Goal: Book appointment/travel/reservation

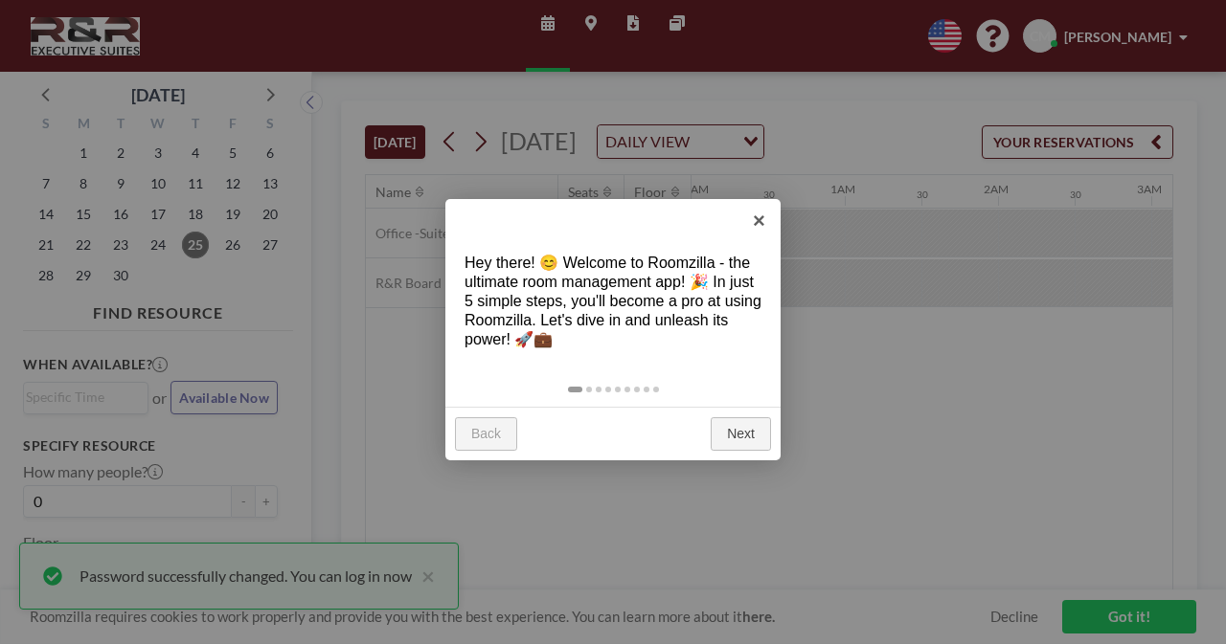
scroll to position [0, 1838]
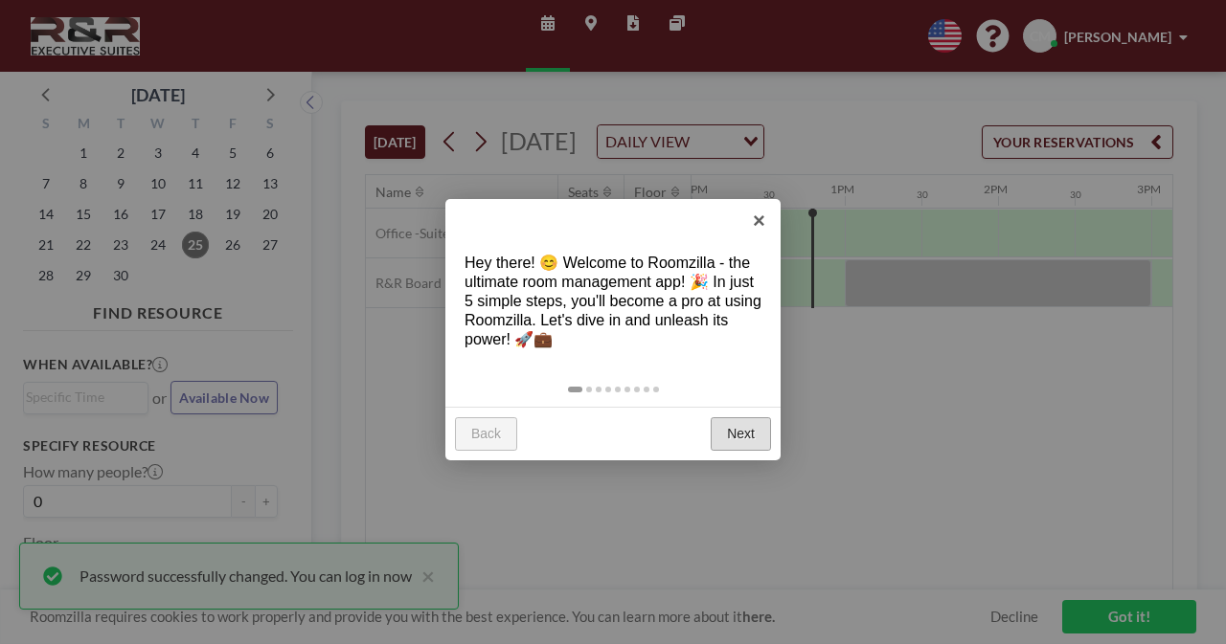
click at [749, 440] on link "Next" at bounding box center [740, 434] width 60 height 34
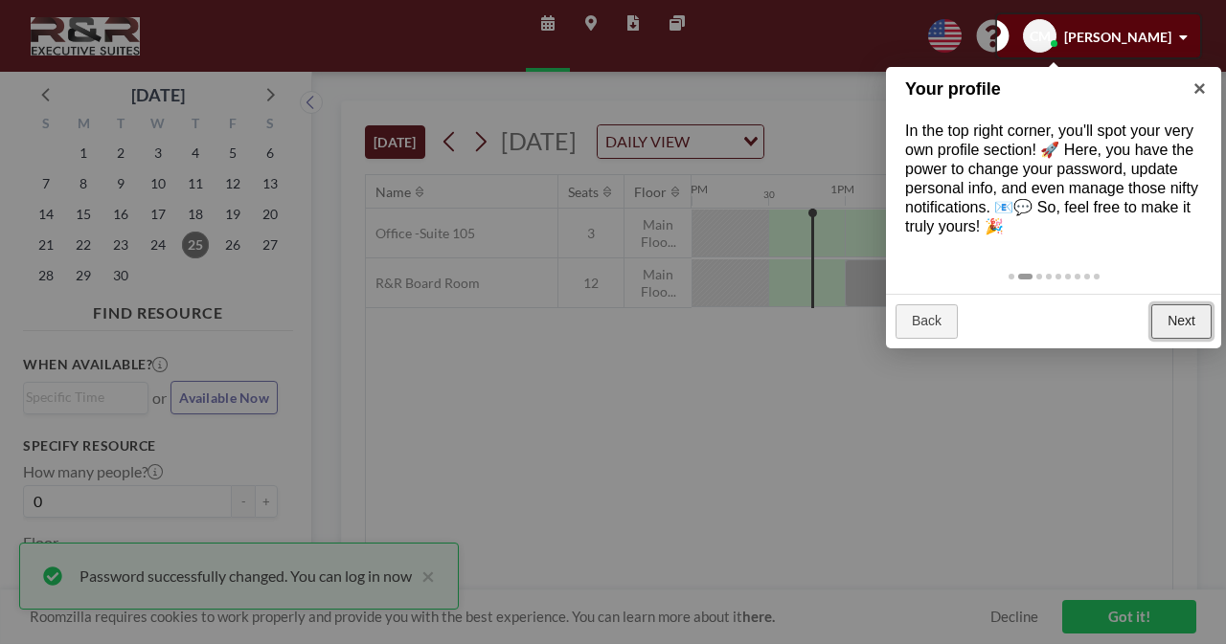
click at [1186, 327] on link "Next" at bounding box center [1181, 321] width 60 height 34
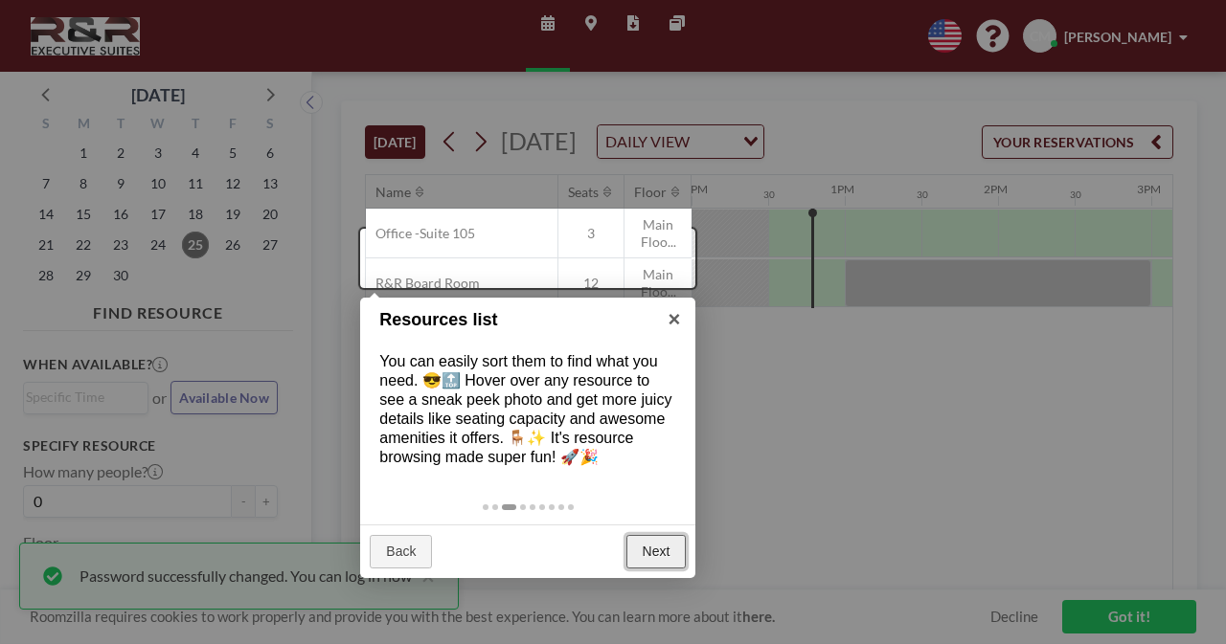
click at [657, 551] on link "Next" at bounding box center [656, 552] width 60 height 34
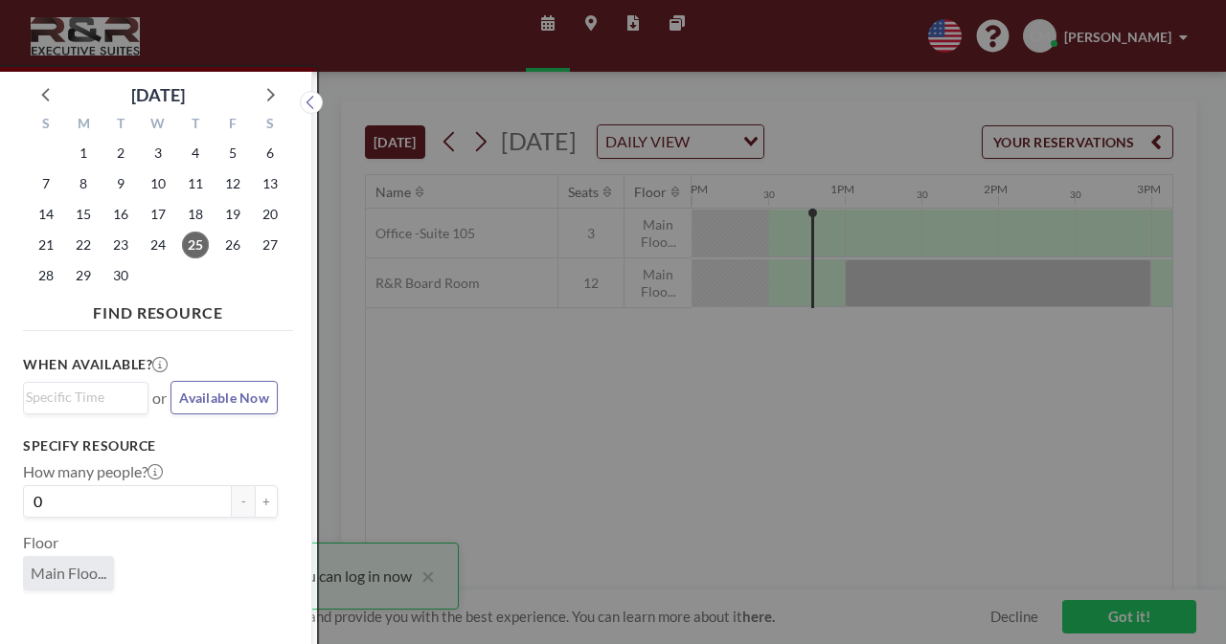
scroll to position [5, 0]
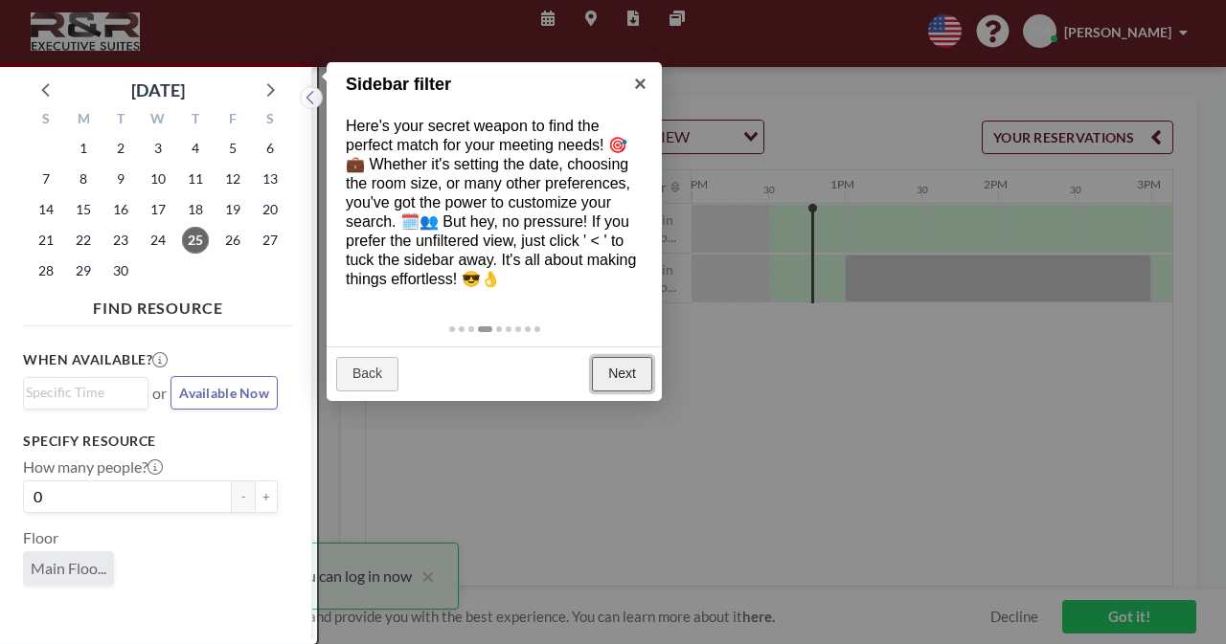
click at [623, 378] on link "Next" at bounding box center [622, 374] width 60 height 34
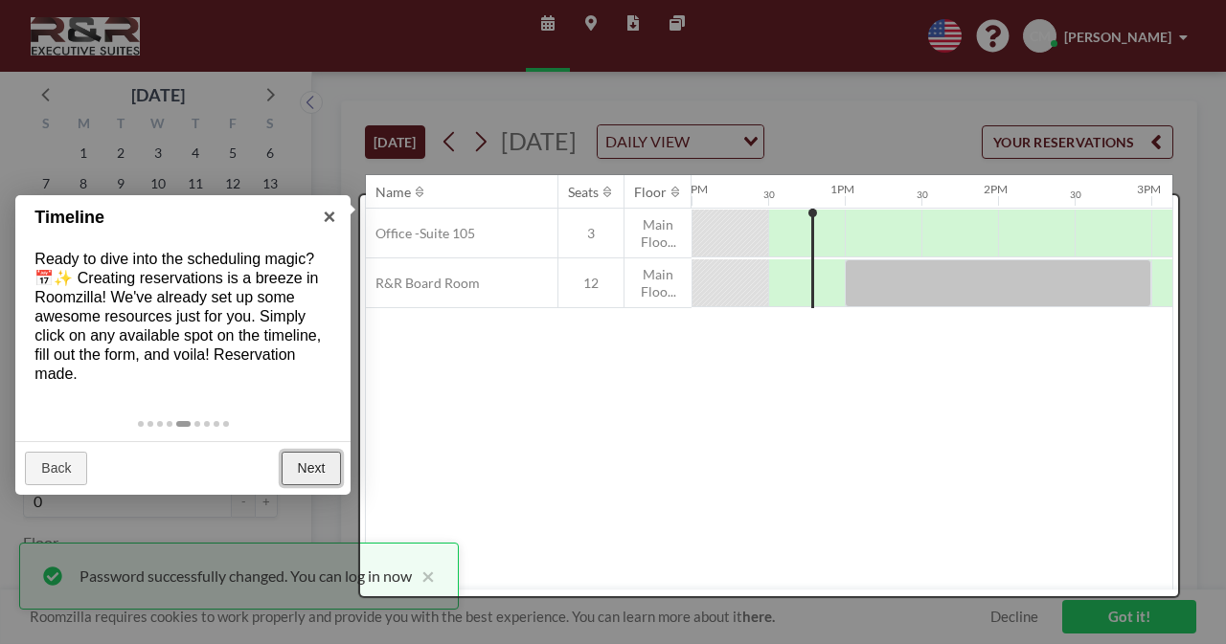
click at [318, 463] on link "Next" at bounding box center [312, 469] width 60 height 34
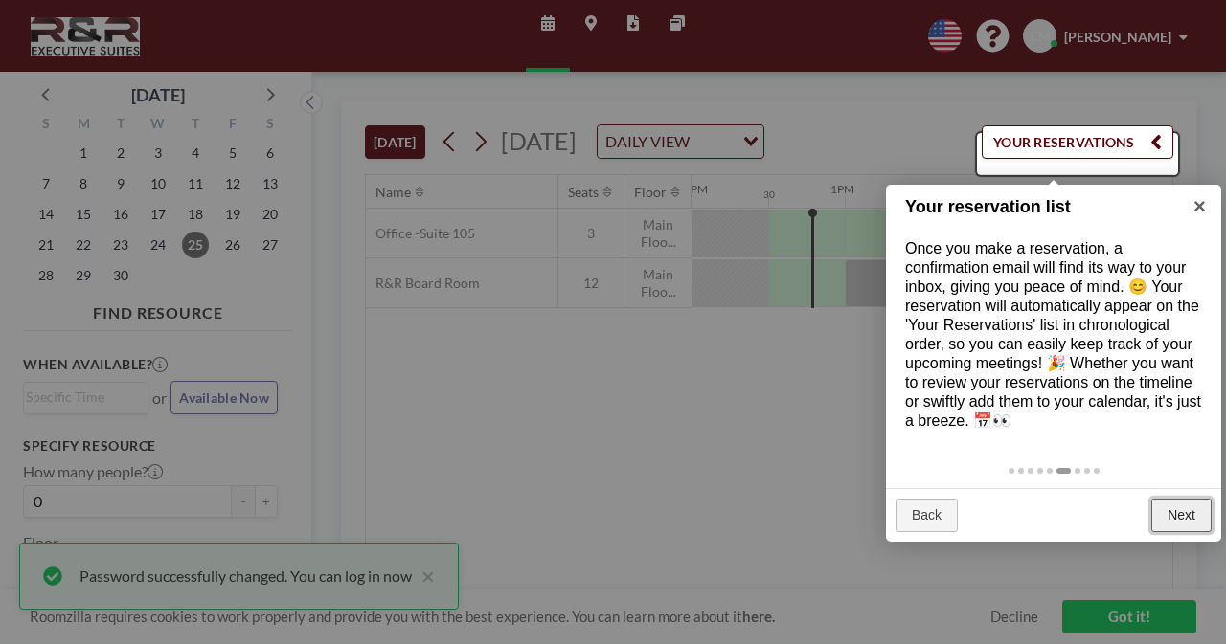
click at [1173, 504] on link "Next" at bounding box center [1181, 516] width 60 height 34
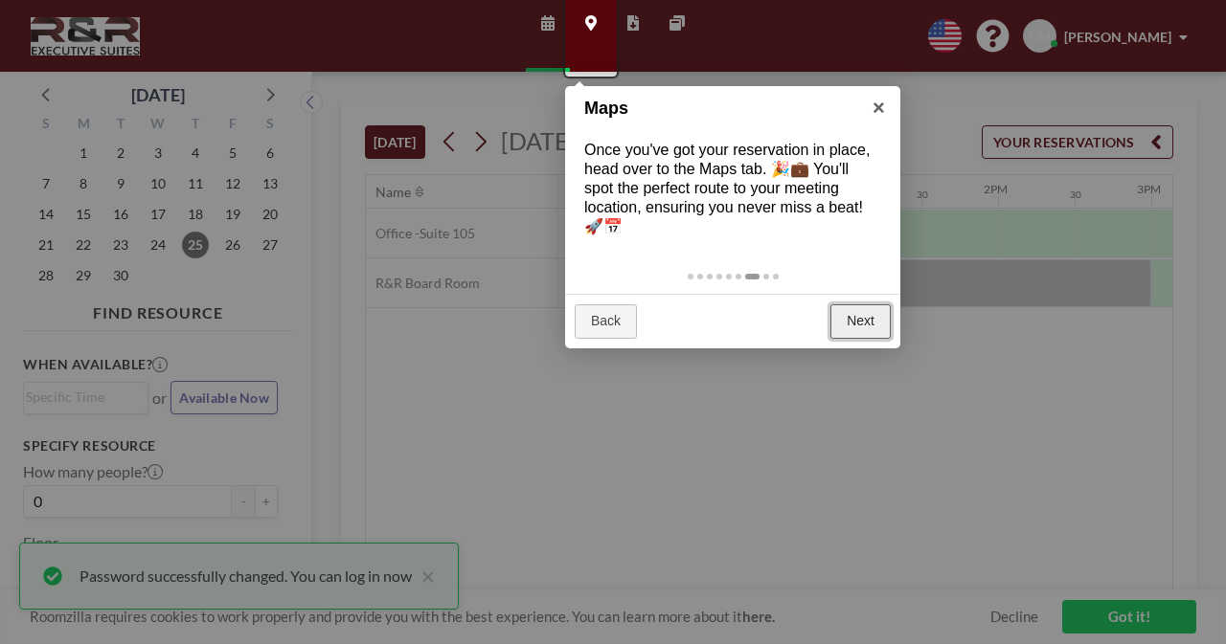
click at [859, 328] on link "Next" at bounding box center [860, 321] width 60 height 34
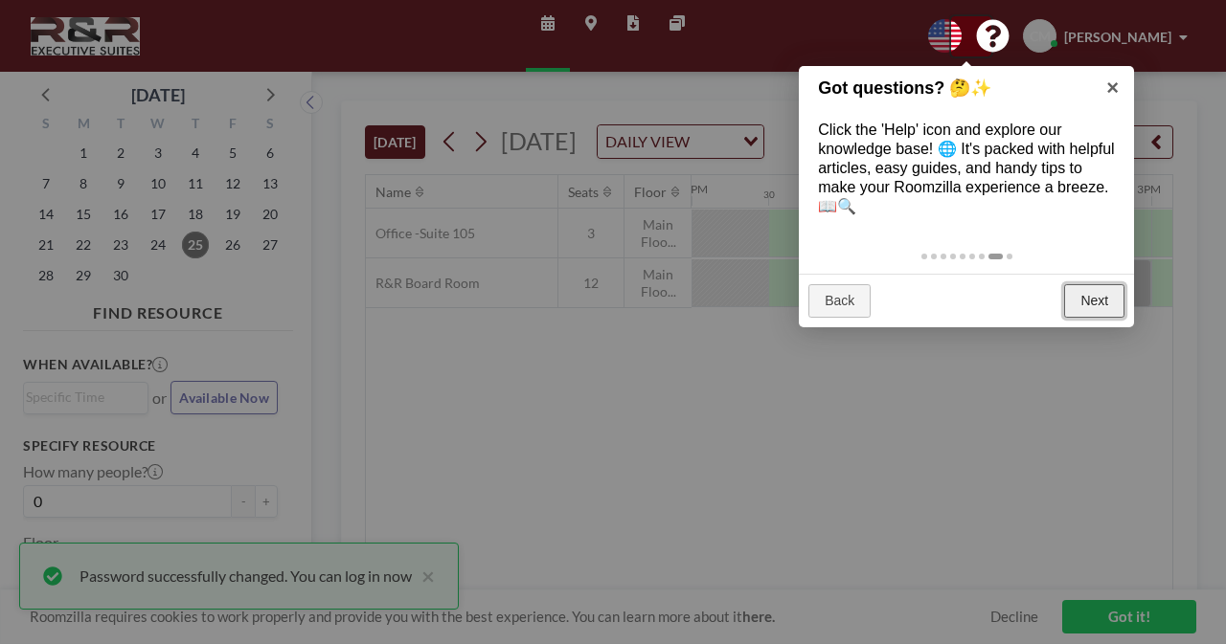
click at [1086, 309] on link "Next" at bounding box center [1094, 301] width 60 height 34
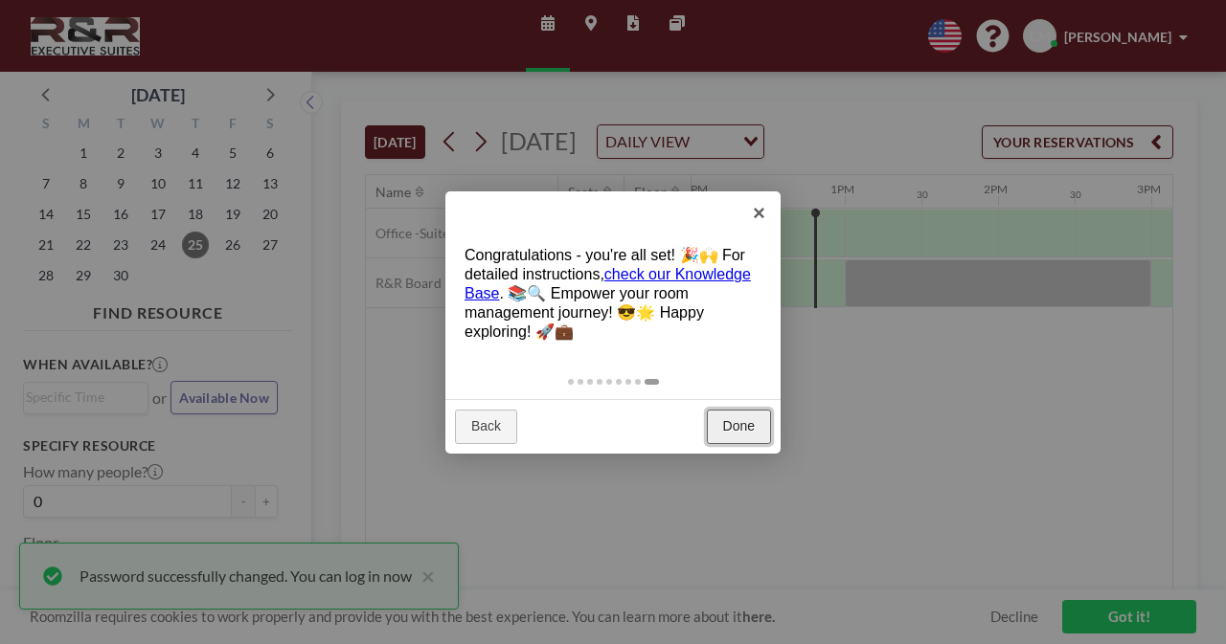
click at [748, 422] on link "Done" at bounding box center [739, 427] width 64 height 34
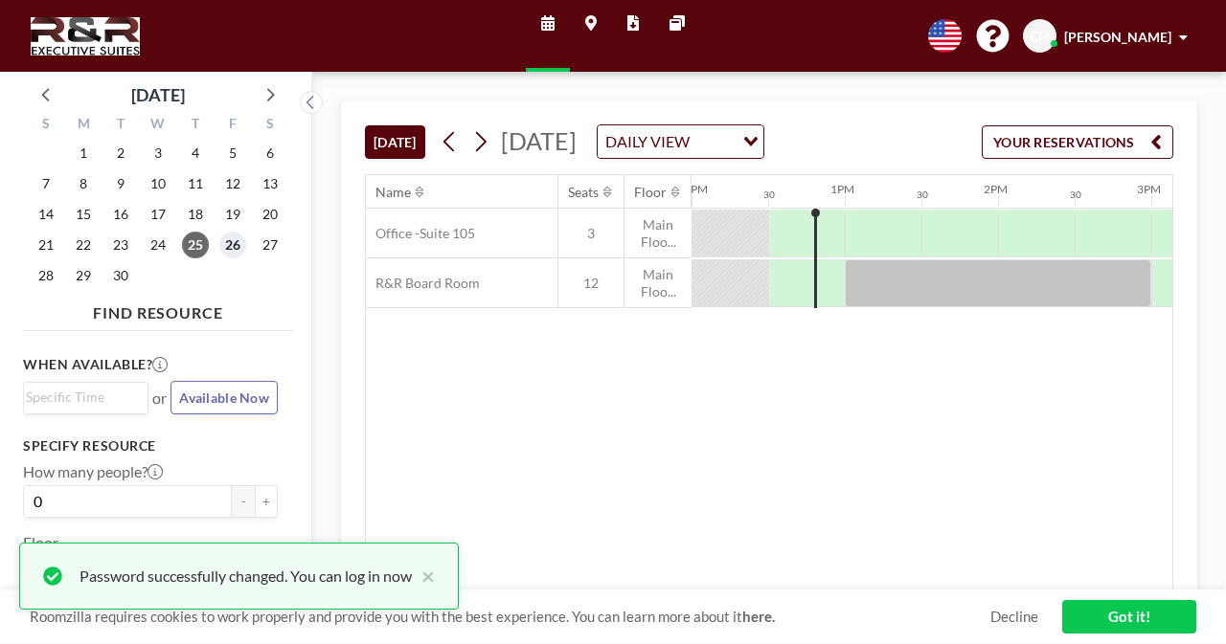
click at [225, 235] on span "26" at bounding box center [232, 245] width 27 height 27
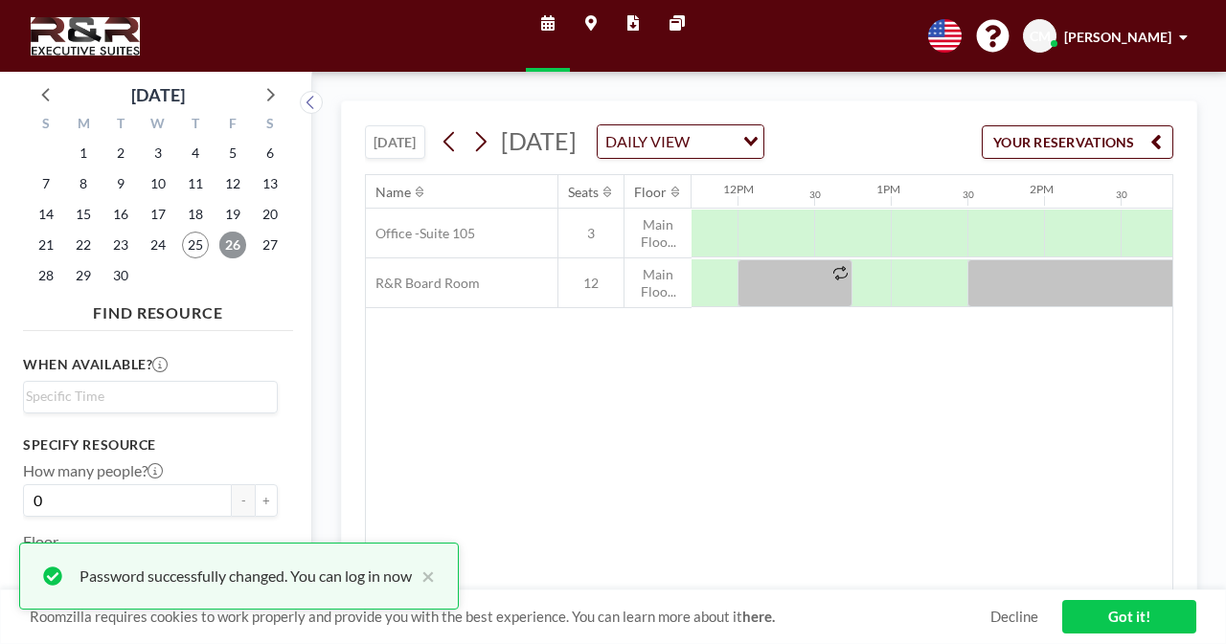
scroll to position [0, 1789]
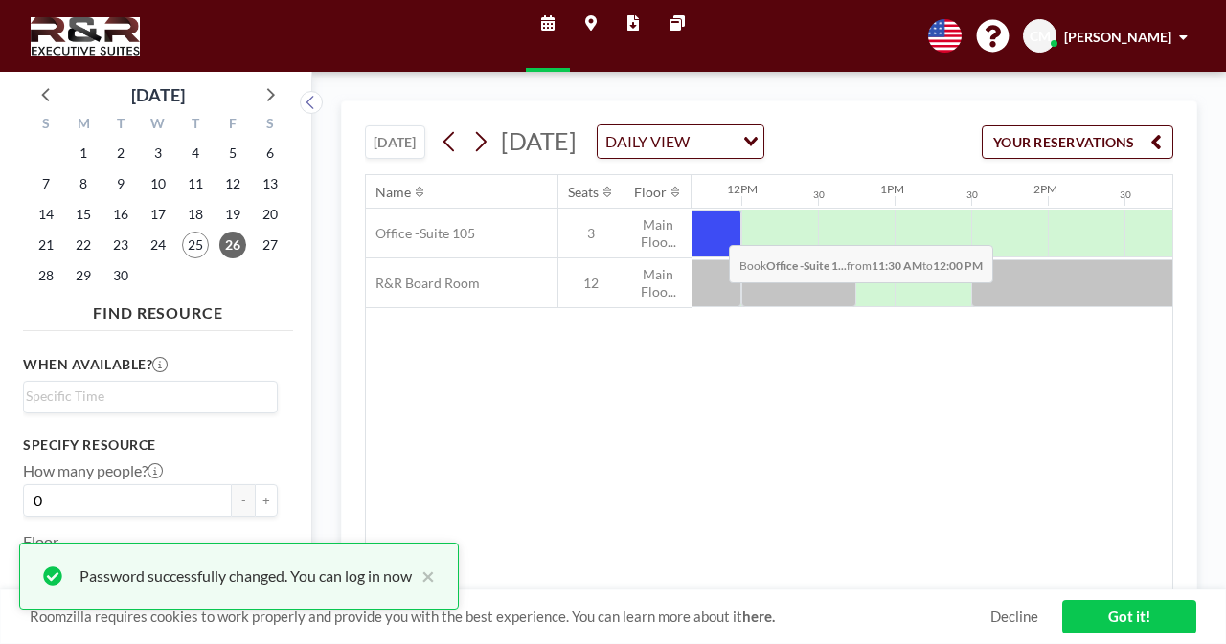
click at [713, 256] on div at bounding box center [703, 234] width 77 height 48
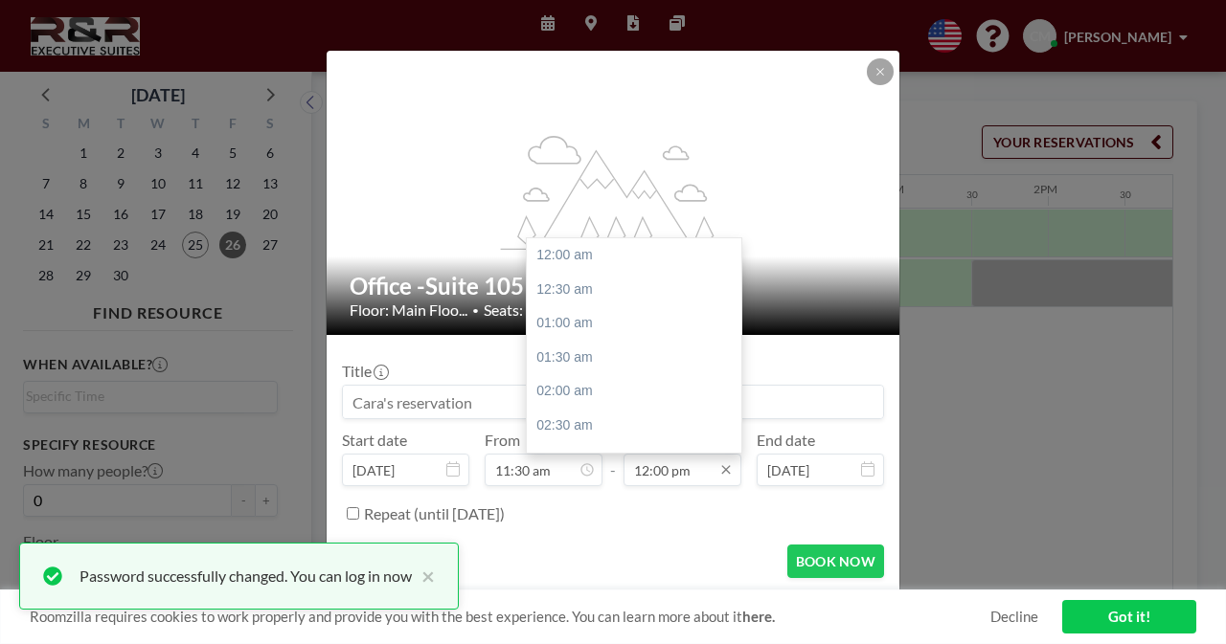
scroll to position [818, 0]
click at [700, 473] on input "12:00 pm" at bounding box center [682, 470] width 118 height 33
click at [618, 284] on div "12:30 pm" at bounding box center [639, 290] width 224 height 34
type input "12:30 pm"
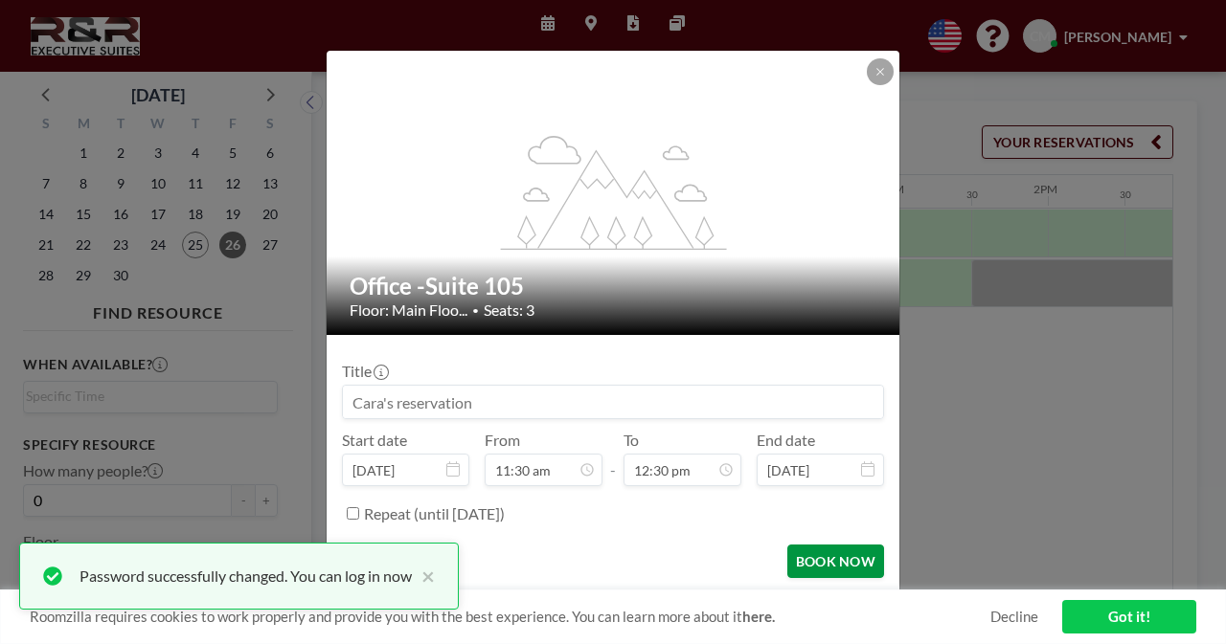
click at [831, 566] on button "BOOK NOW" at bounding box center [835, 562] width 97 height 34
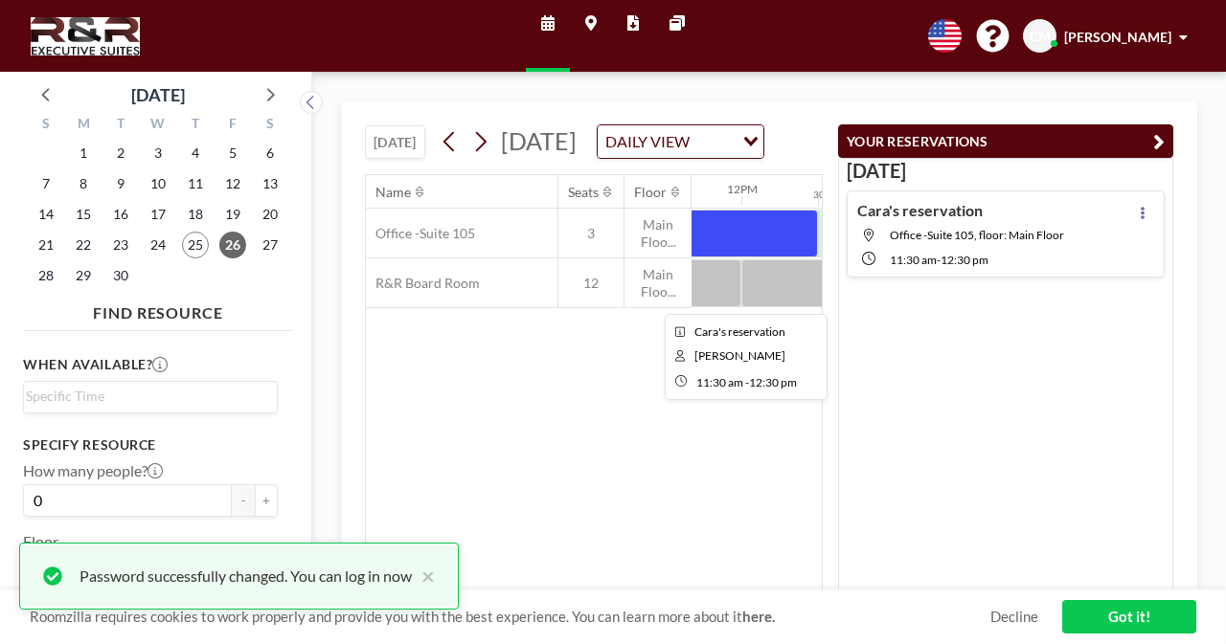
click at [715, 258] on div at bounding box center [741, 234] width 153 height 48
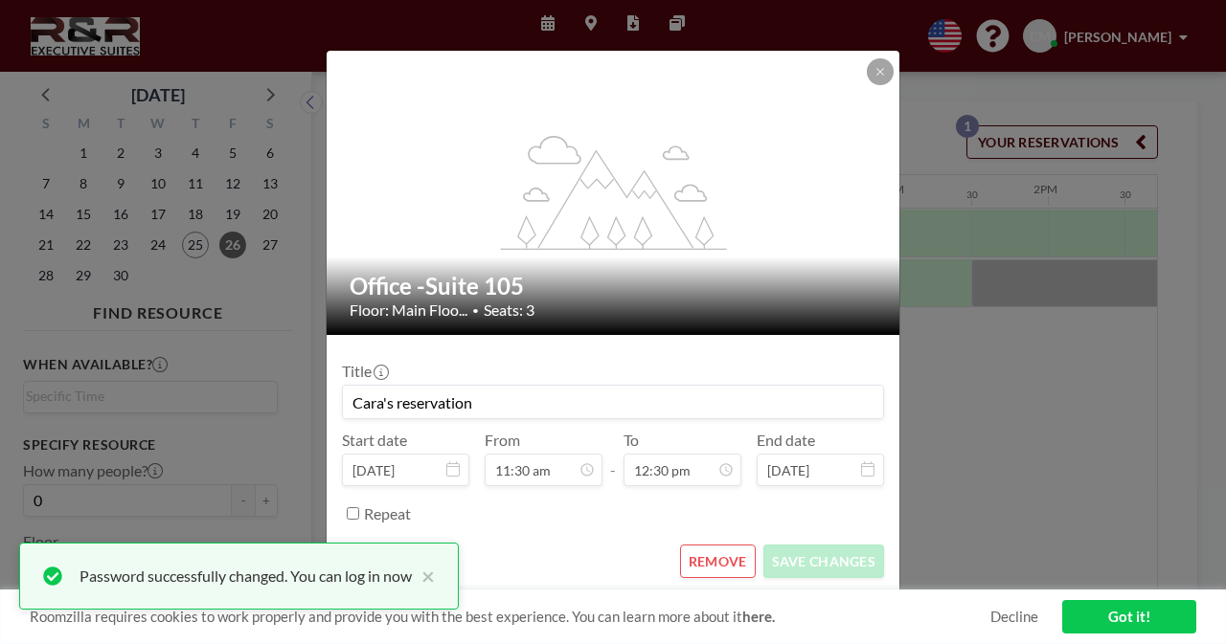
click at [715, 281] on h2 "Office -Suite 105" at bounding box center [613, 286] width 529 height 29
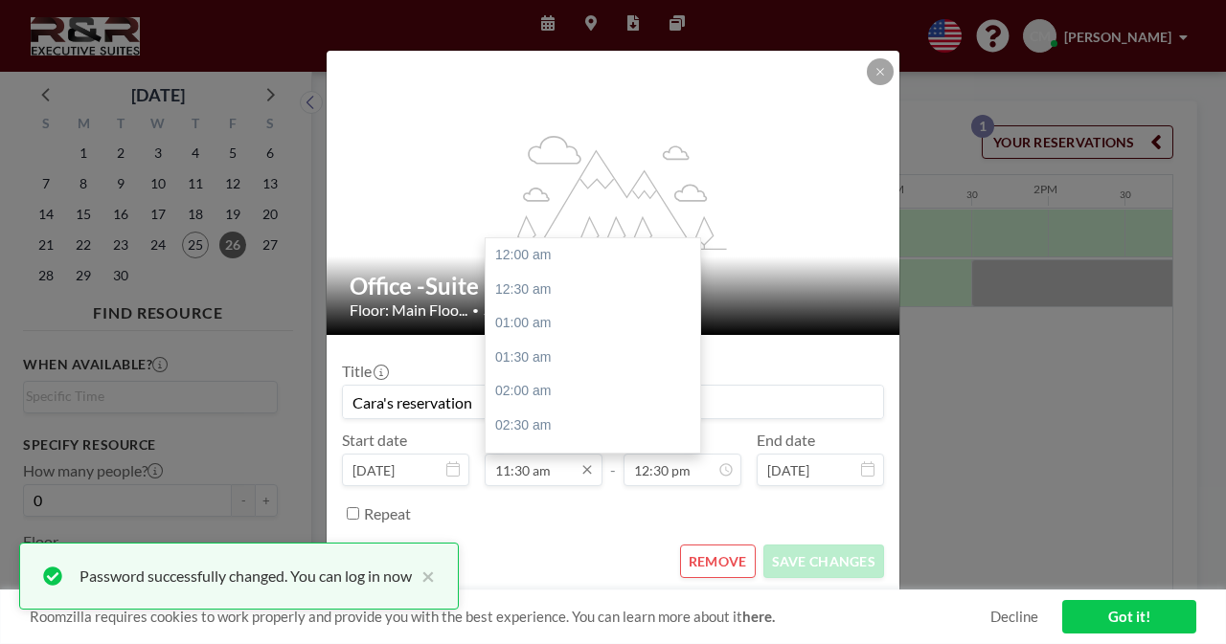
scroll to position [784, 0]
click at [542, 475] on input "11:30 am" at bounding box center [543, 470] width 118 height 33
click at [546, 278] on div "12:00 pm" at bounding box center [597, 289] width 224 height 34
type input "12:00 pm"
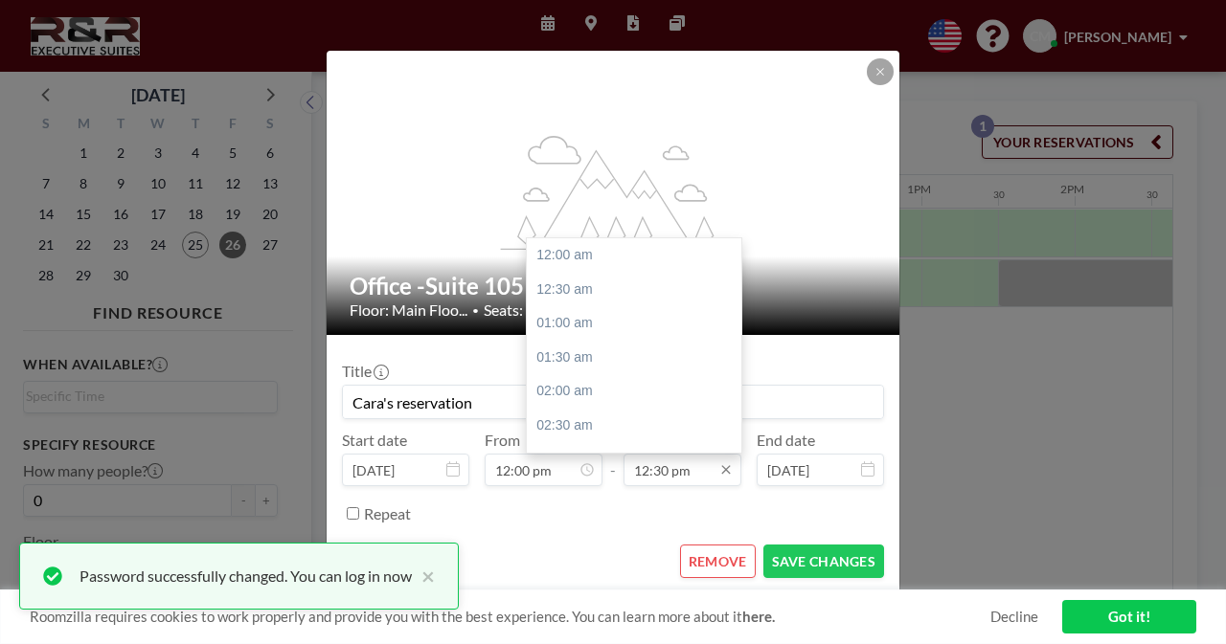
scroll to position [852, 0]
click at [697, 474] on input "12:30 pm" at bounding box center [682, 470] width 118 height 33
click at [632, 281] on div "01:00 pm" at bounding box center [639, 289] width 224 height 34
type input "01:00 pm"
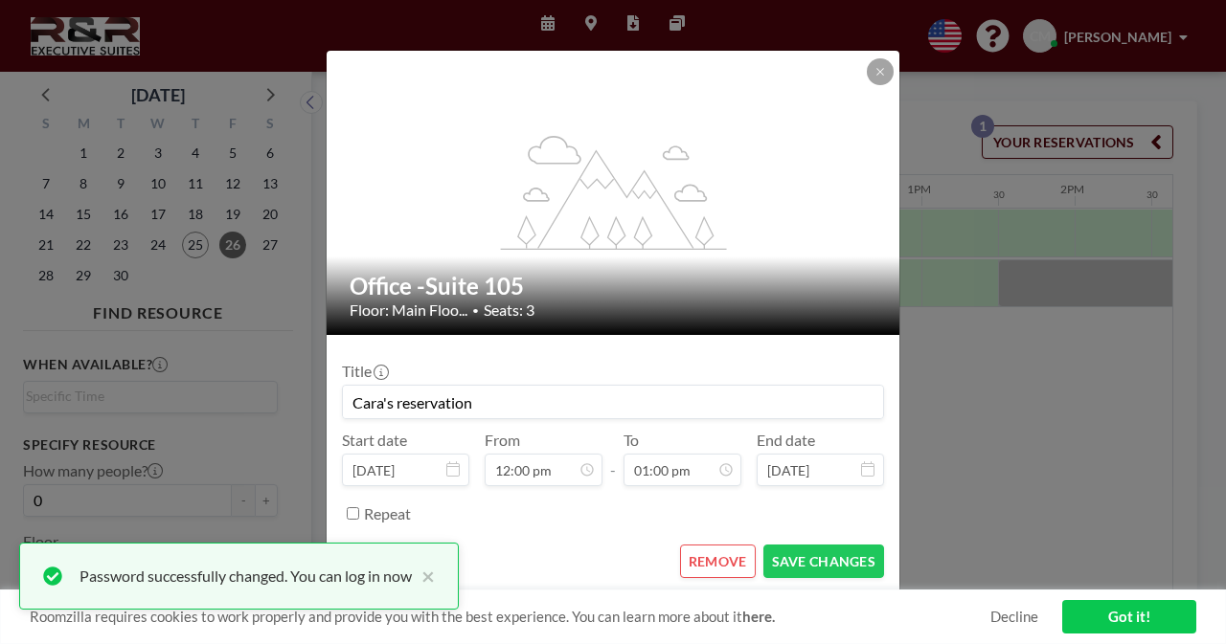
scroll to position [886, 0]
click at [805, 567] on button "SAVE CHANGES" at bounding box center [823, 562] width 121 height 34
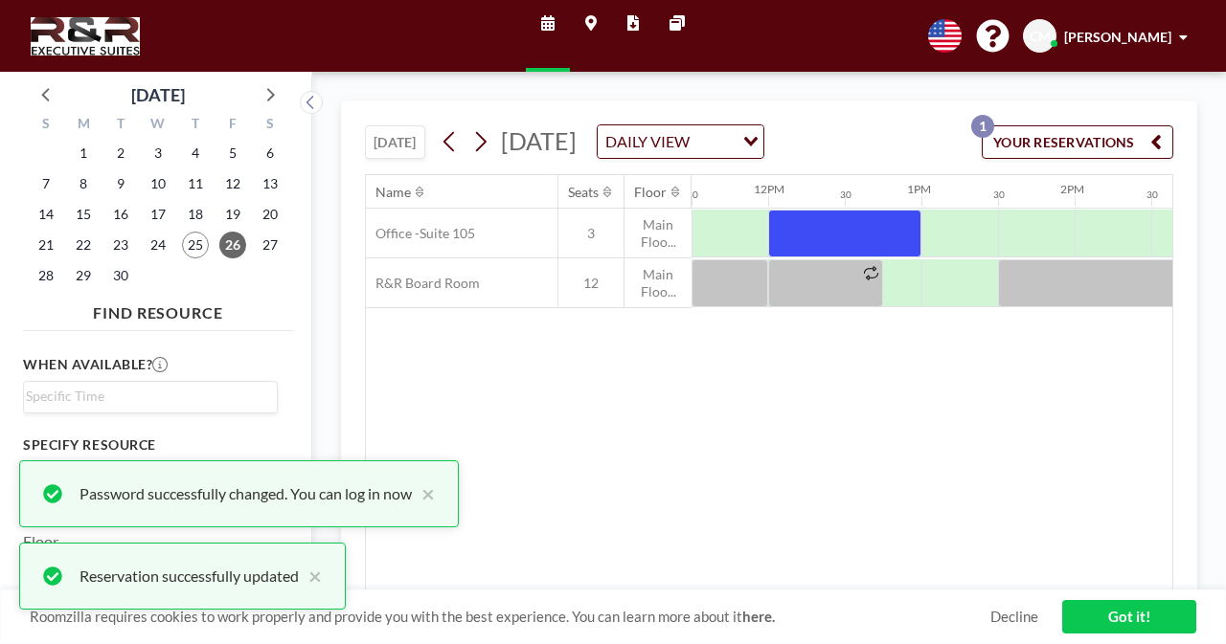
click at [1113, 619] on link "Got it!" at bounding box center [1129, 617] width 134 height 34
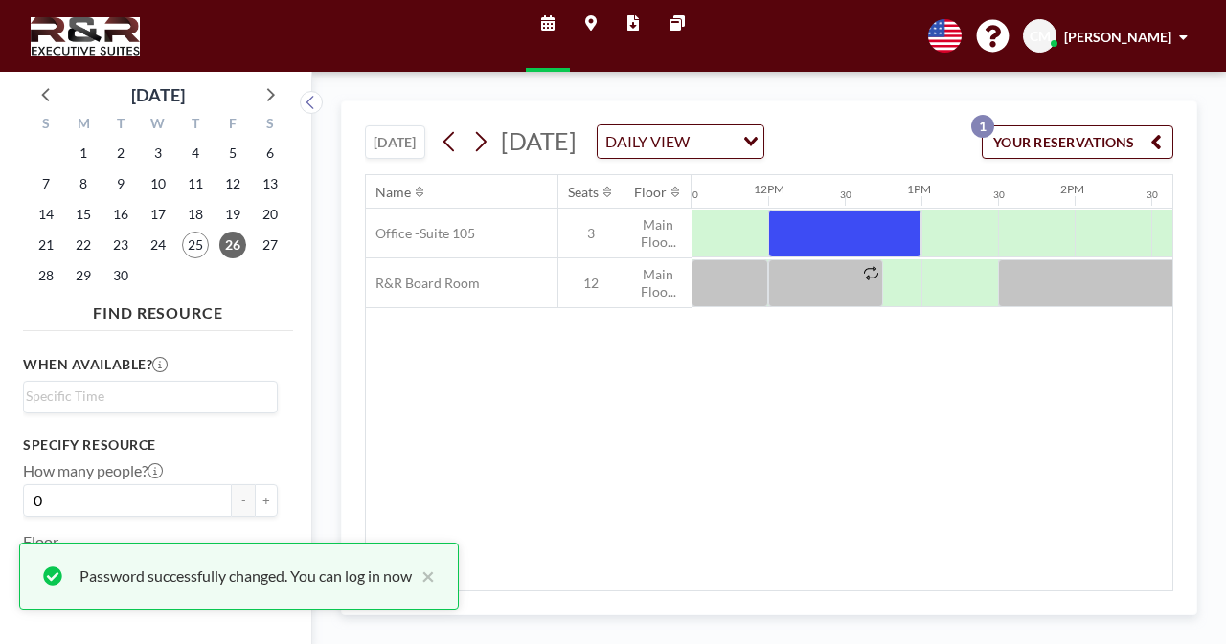
click at [908, 479] on div "Name Seats Floor 12AM 30 1AM 30 2AM 30 3AM 30 4AM 30 5AM 30 6AM 30 7AM 30 8AM 3…" at bounding box center [769, 383] width 806 height 416
click at [184, 245] on span "25" at bounding box center [195, 245] width 27 height 27
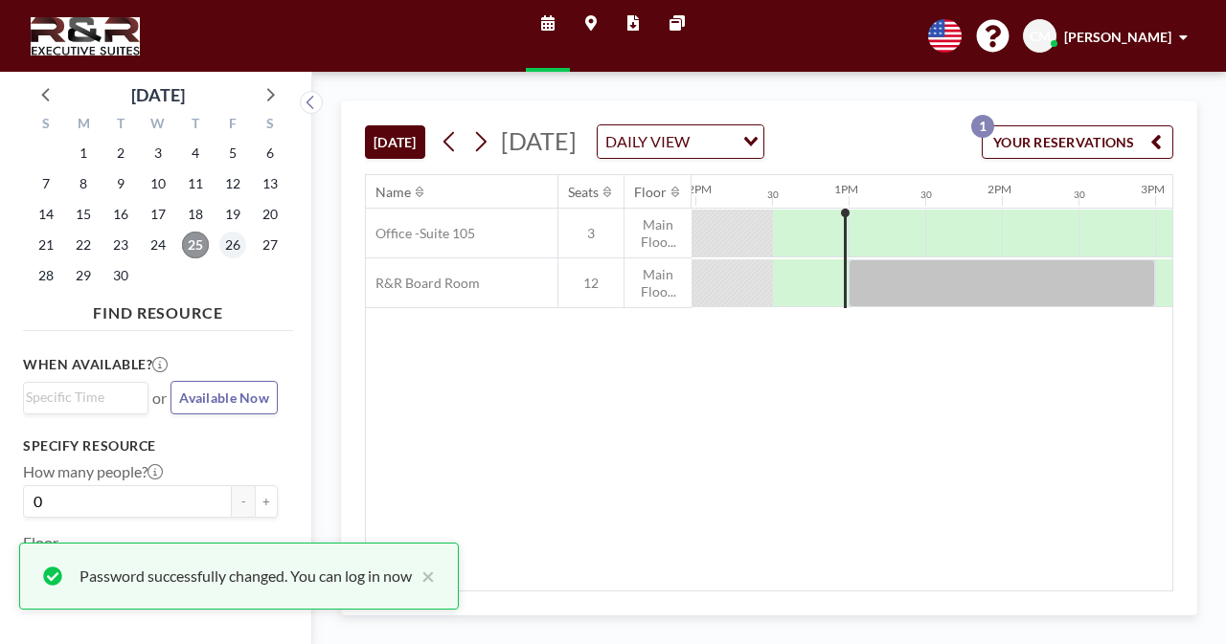
scroll to position [0, 1838]
click at [237, 245] on span "26" at bounding box center [232, 245] width 27 height 27
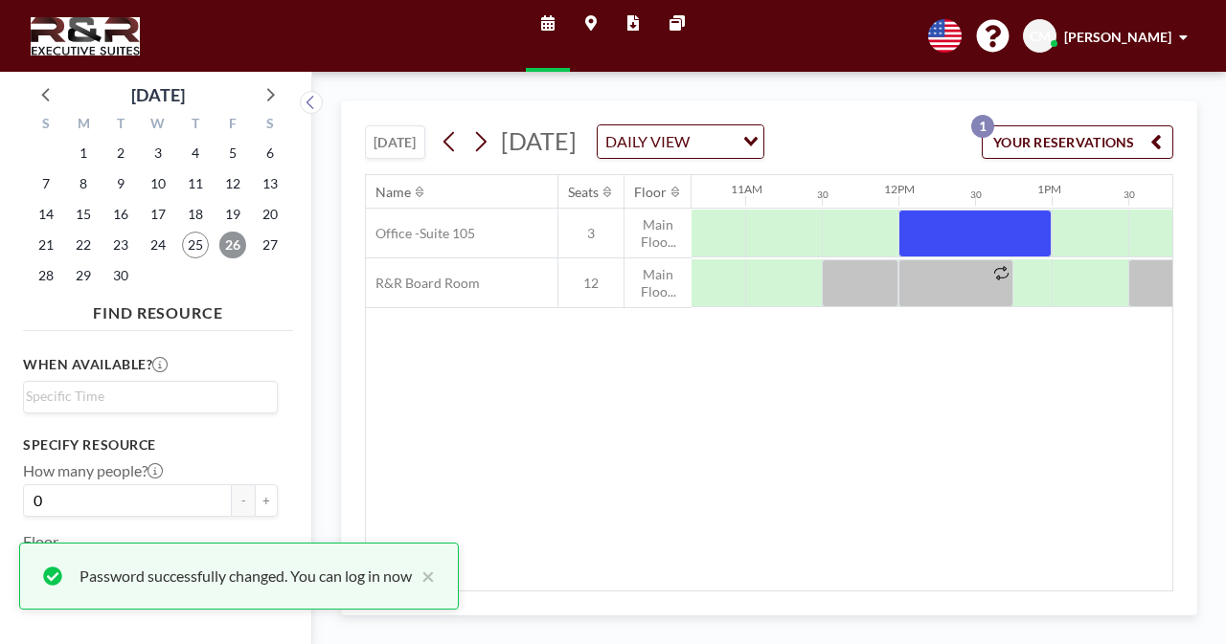
scroll to position [0, 1751]
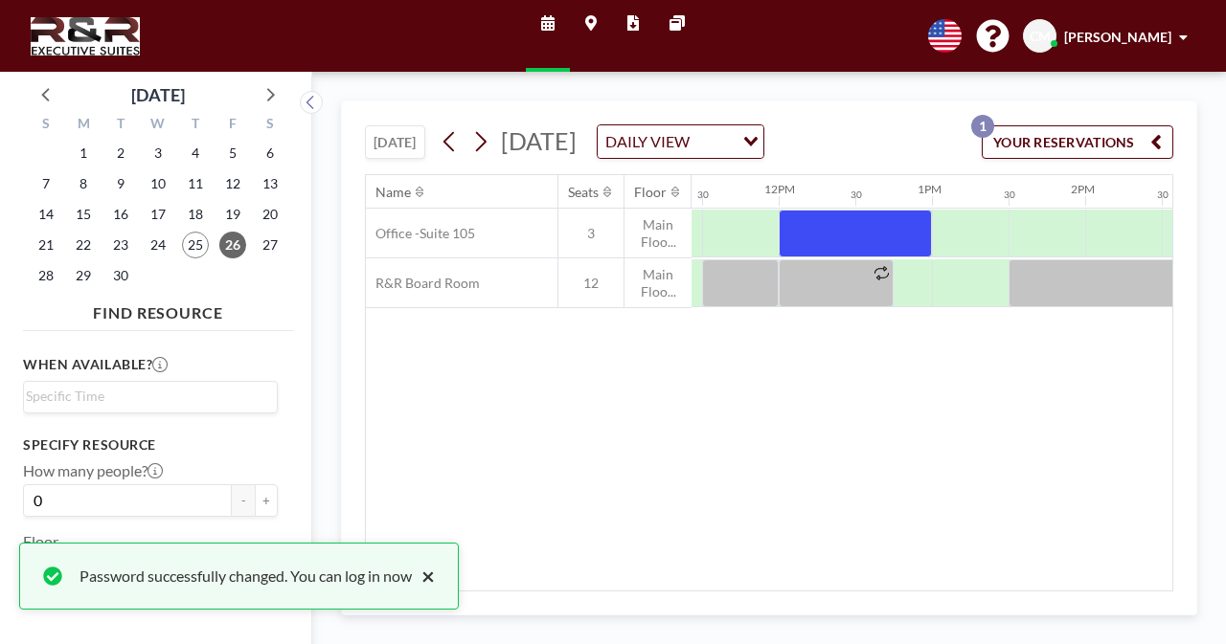
click at [435, 579] on button "×" at bounding box center [423, 576] width 23 height 23
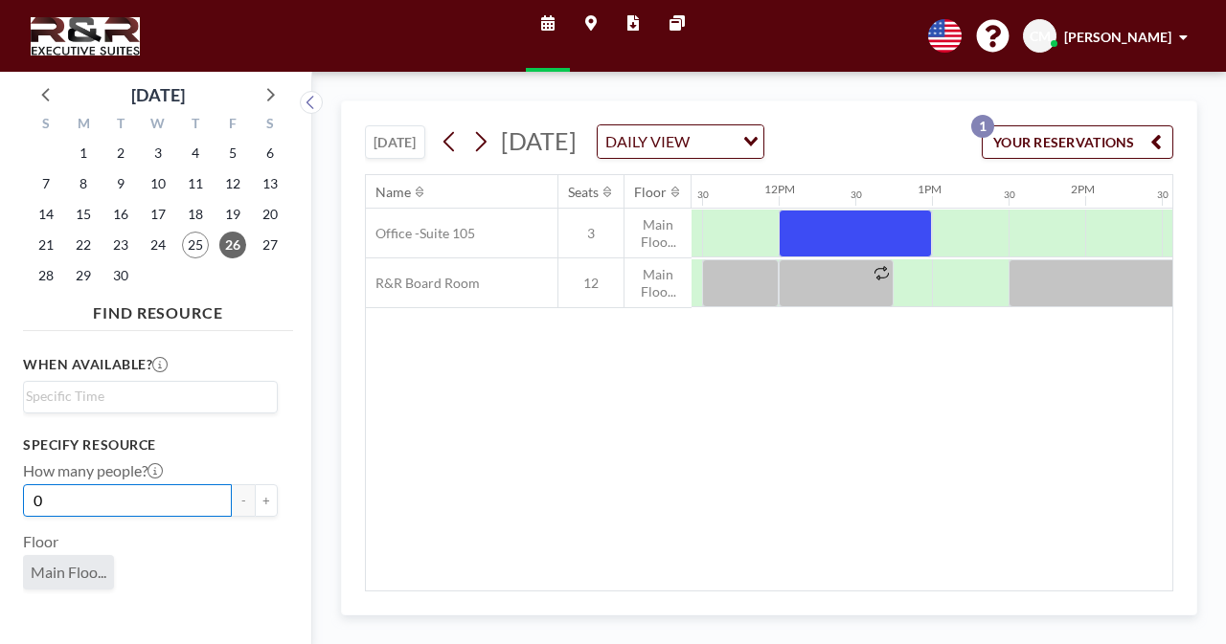
click at [174, 499] on input "0" at bounding box center [127, 500] width 209 height 33
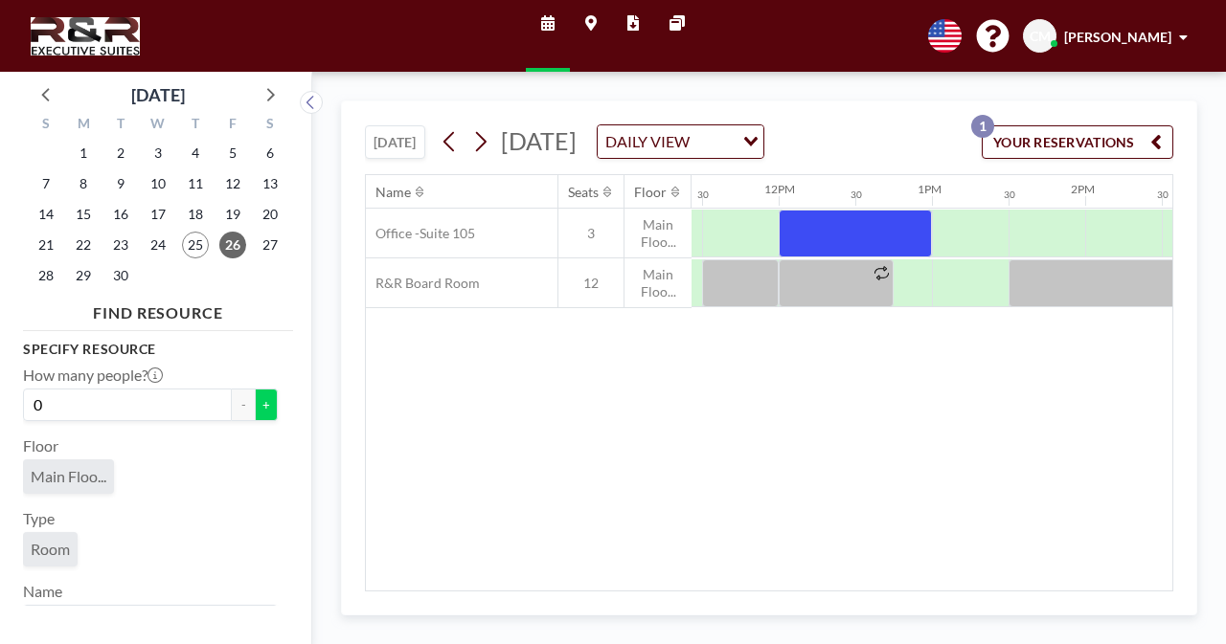
click at [257, 410] on button "+" at bounding box center [266, 405] width 23 height 33
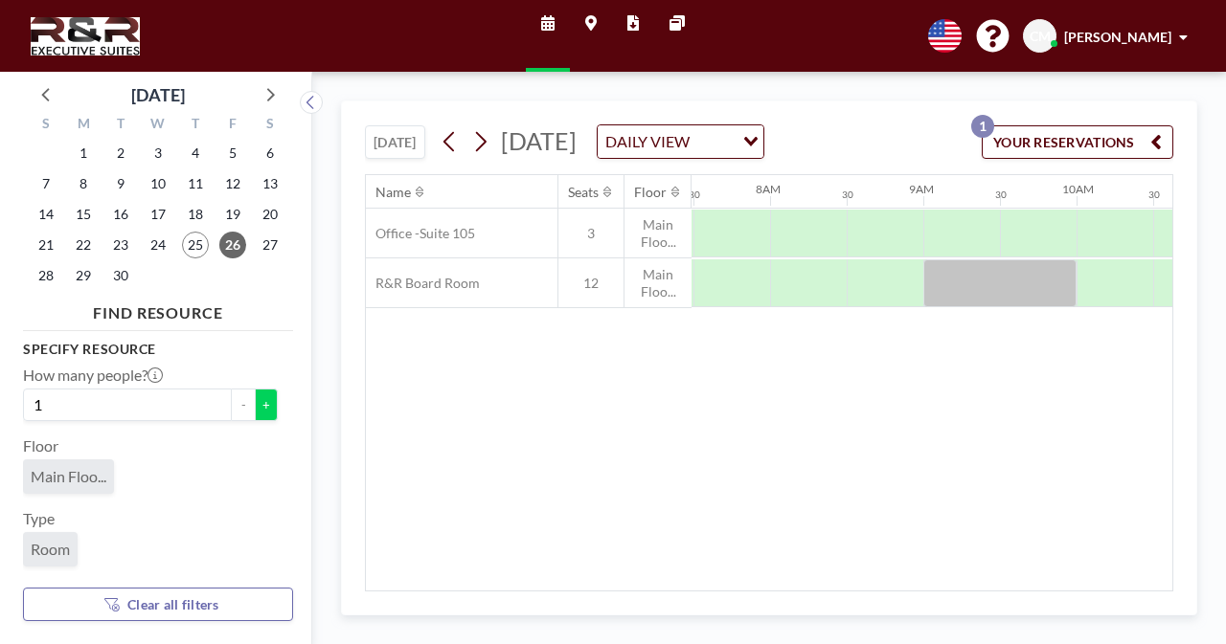
scroll to position [0, 1149]
click at [262, 409] on button "+" at bounding box center [266, 405] width 23 height 33
type input "2"
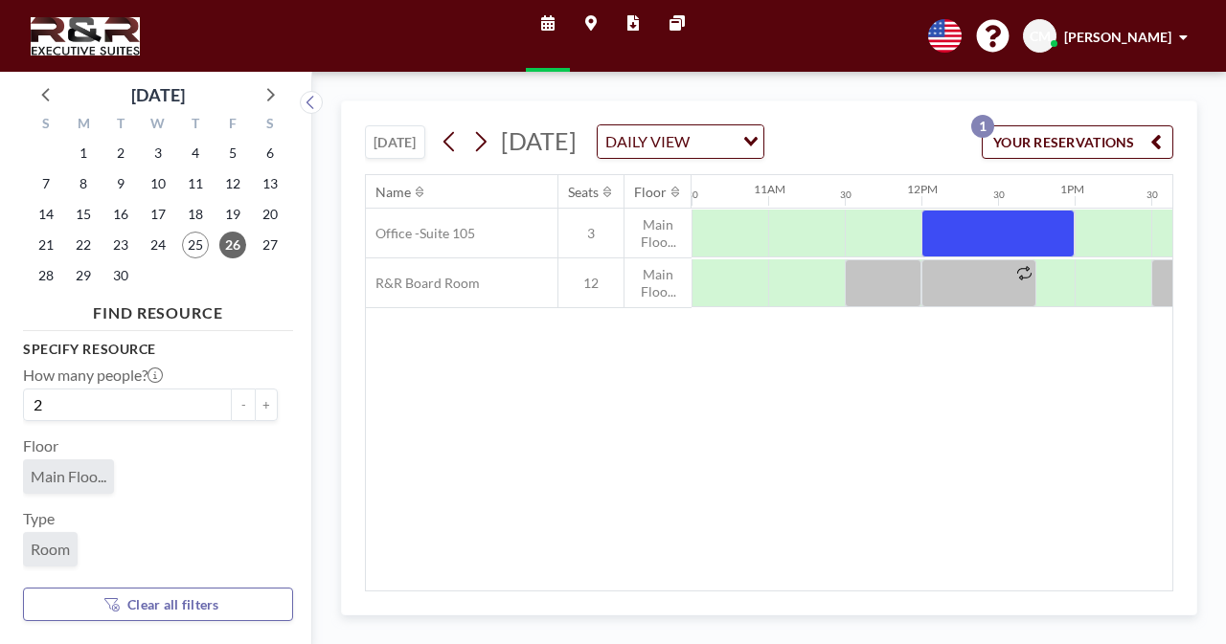
scroll to position [0, 1647]
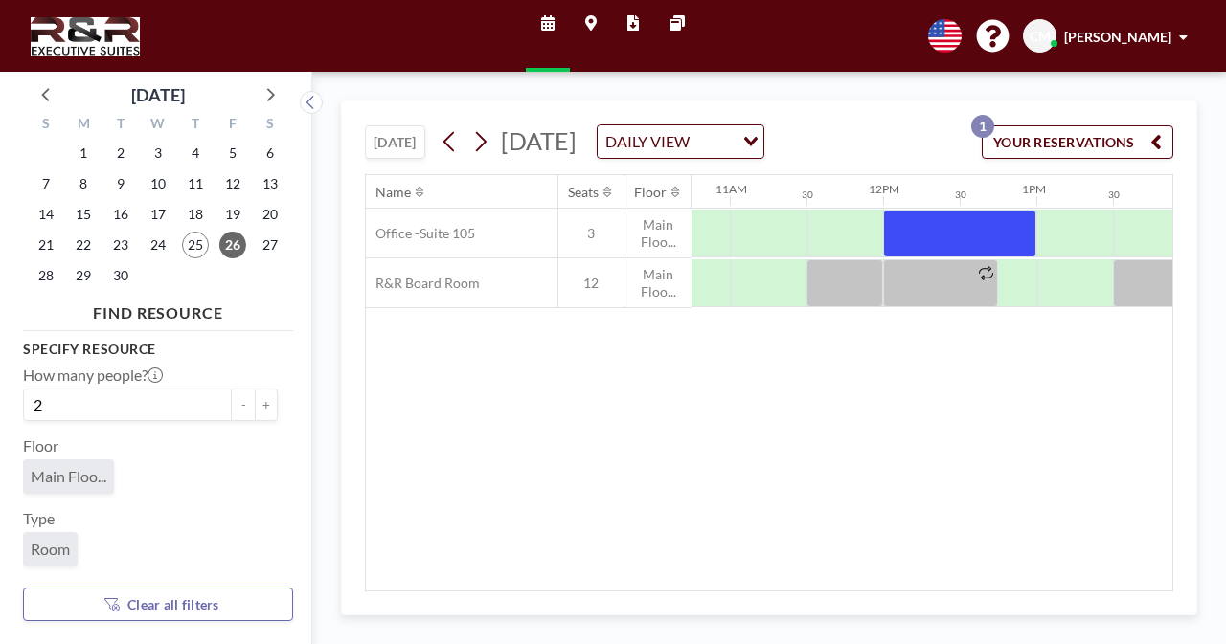
click at [723, 493] on div "Name Seats Floor 12AM 30 1AM 30 2AM 30 3AM 30 4AM 30 5AM 30 6AM 30 7AM 30 8AM 3…" at bounding box center [769, 383] width 806 height 416
click at [733, 149] on div "DAILY VIEW" at bounding box center [665, 139] width 136 height 29
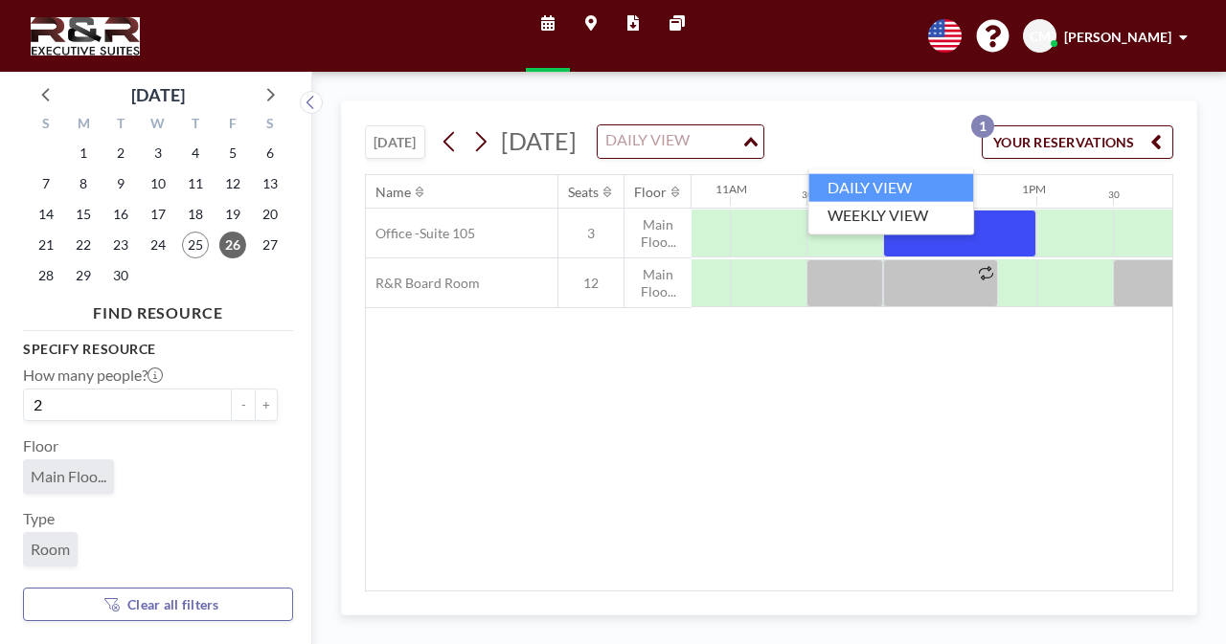
click at [739, 149] on input "Search for option" at bounding box center [669, 141] width 140 height 25
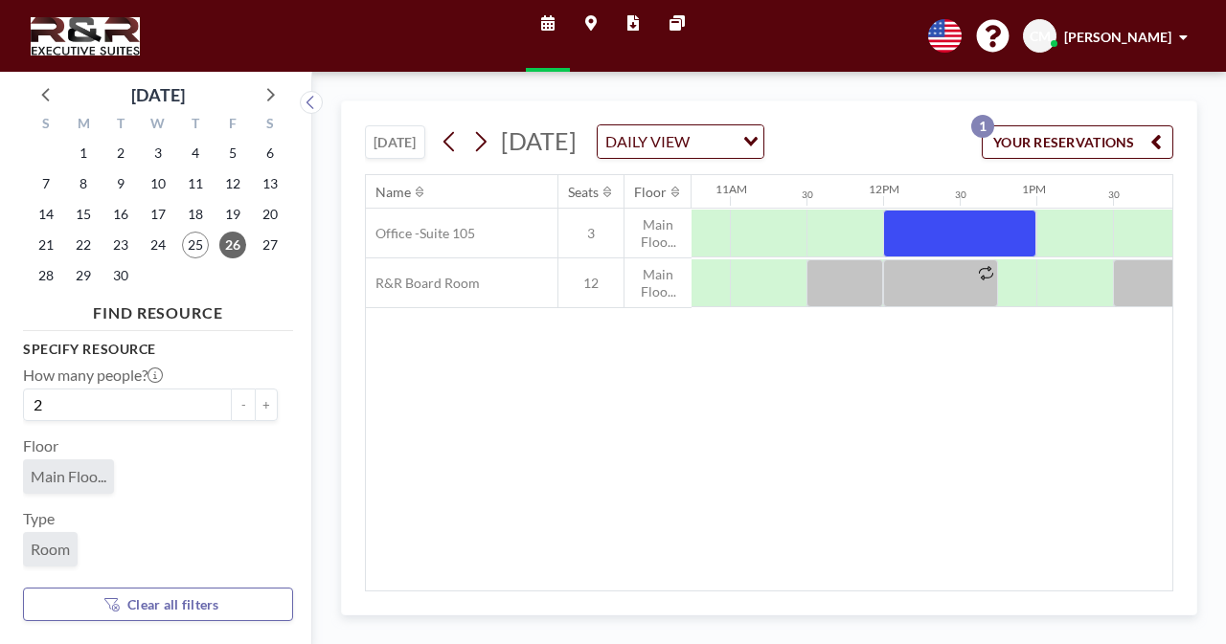
click at [1066, 148] on button "YOUR RESERVATIONS 1" at bounding box center [1077, 142] width 192 height 34
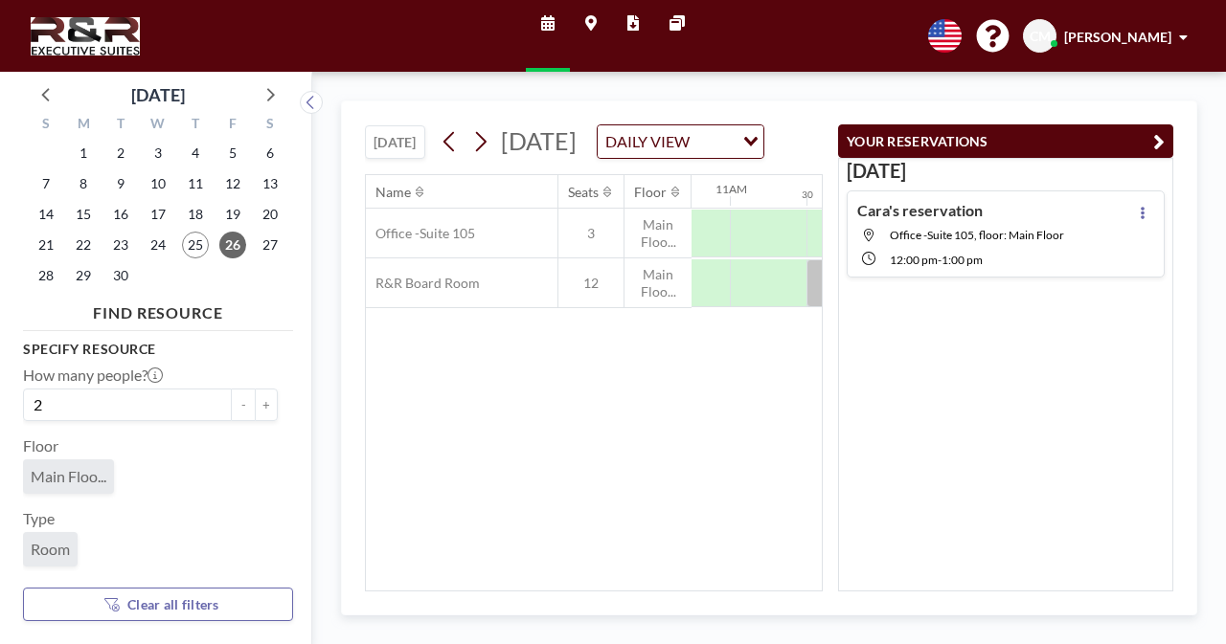
click at [569, 563] on div "Name Seats Floor 12AM 30 1AM 30 2AM 30 3AM 30 4AM 30 5AM 30 6AM 30 7AM 30 8AM 3…" at bounding box center [594, 383] width 456 height 416
